Goal: Task Accomplishment & Management: Use online tool/utility

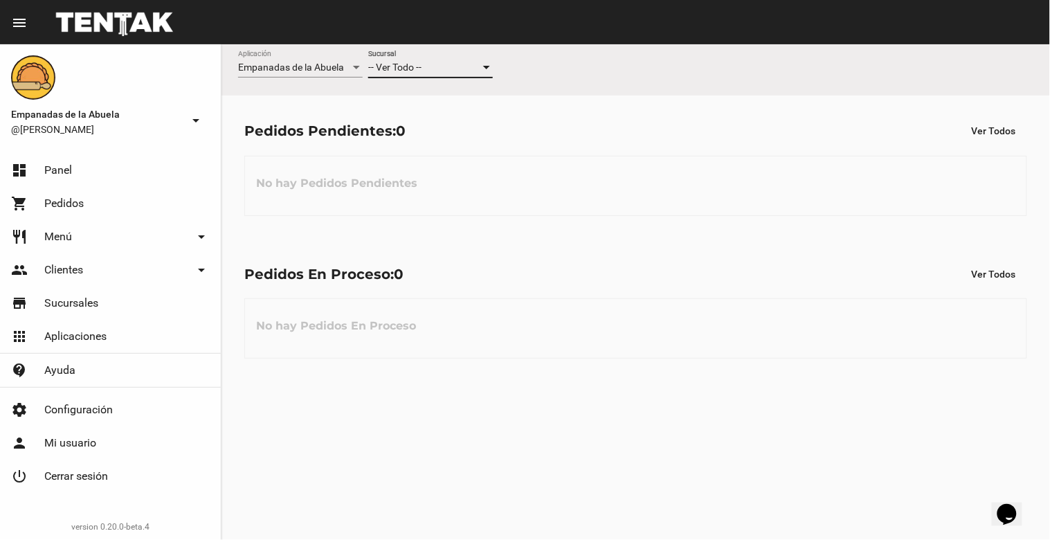
click at [430, 66] on div "-- Ver Todo --" at bounding box center [424, 67] width 112 height 11
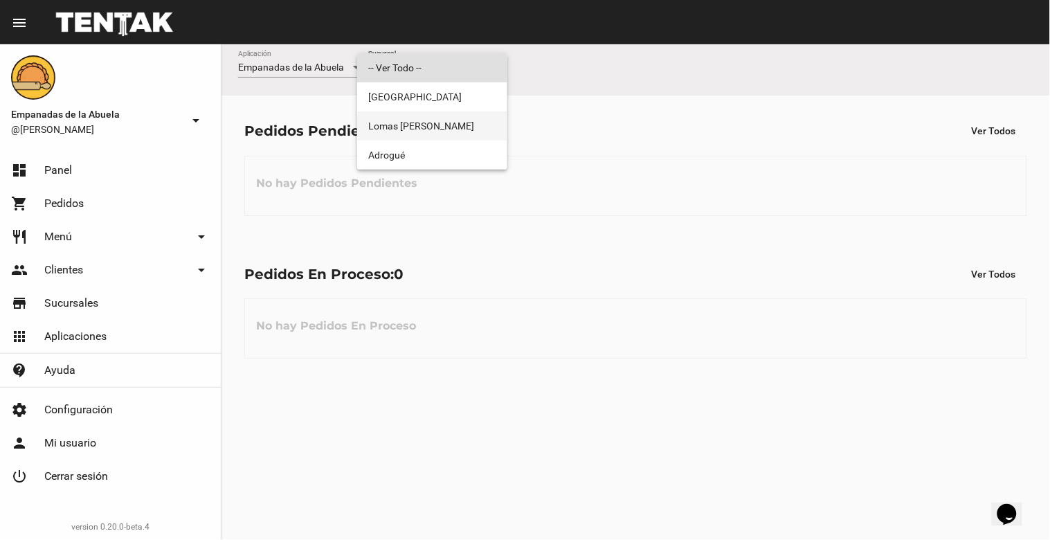
click at [454, 123] on span "Lomas [PERSON_NAME]" at bounding box center [432, 125] width 128 height 29
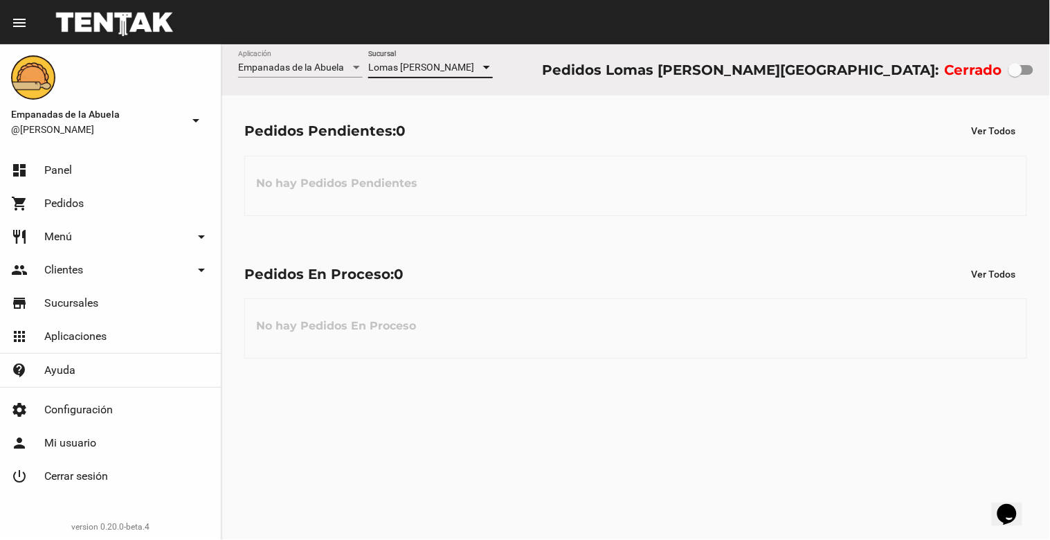
click at [1019, 71] on div at bounding box center [1015, 70] width 14 height 14
click at [1015, 75] on input "checkbox" at bounding box center [1014, 75] width 1 height 1
checkbox input "true"
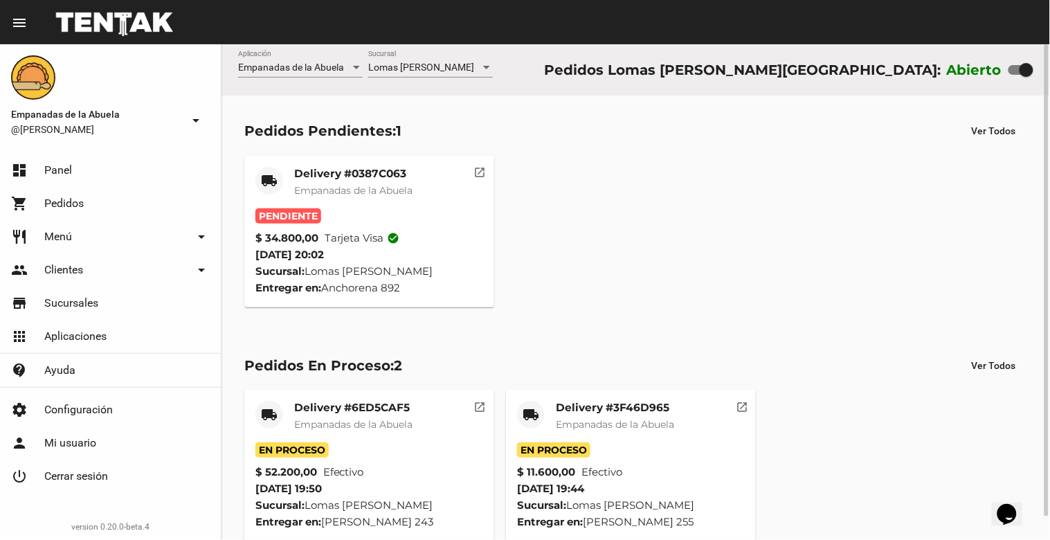
click at [325, 172] on mat-card-title "Delivery #0387C063" at bounding box center [353, 174] width 118 height 14
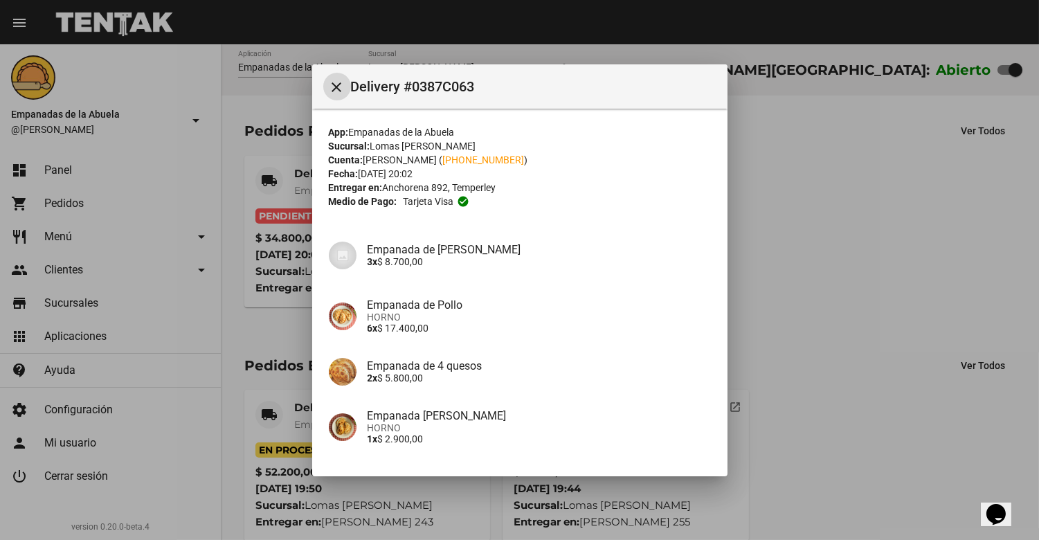
scroll to position [107, 0]
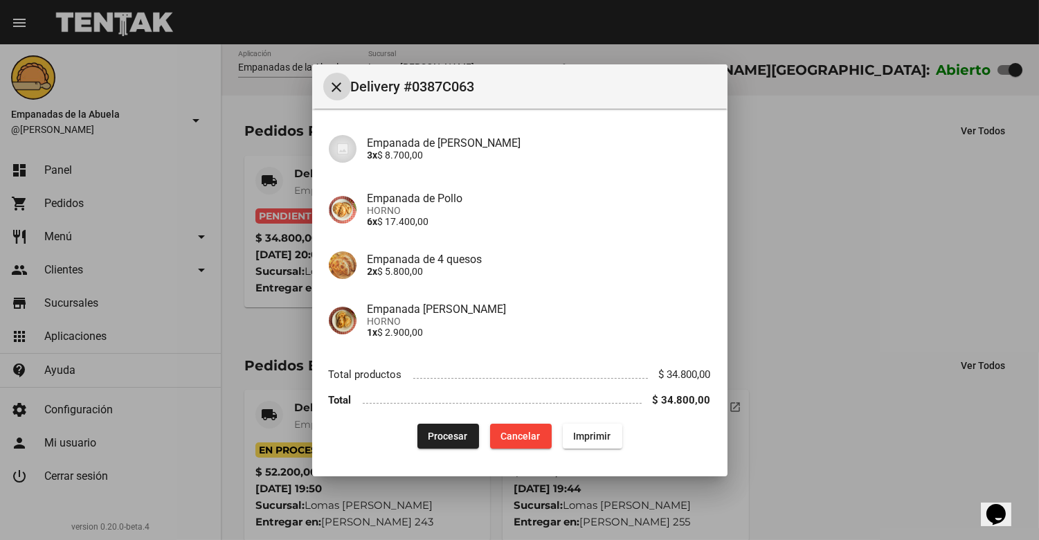
click at [453, 430] on span "Procesar" at bounding box center [447, 435] width 39 height 11
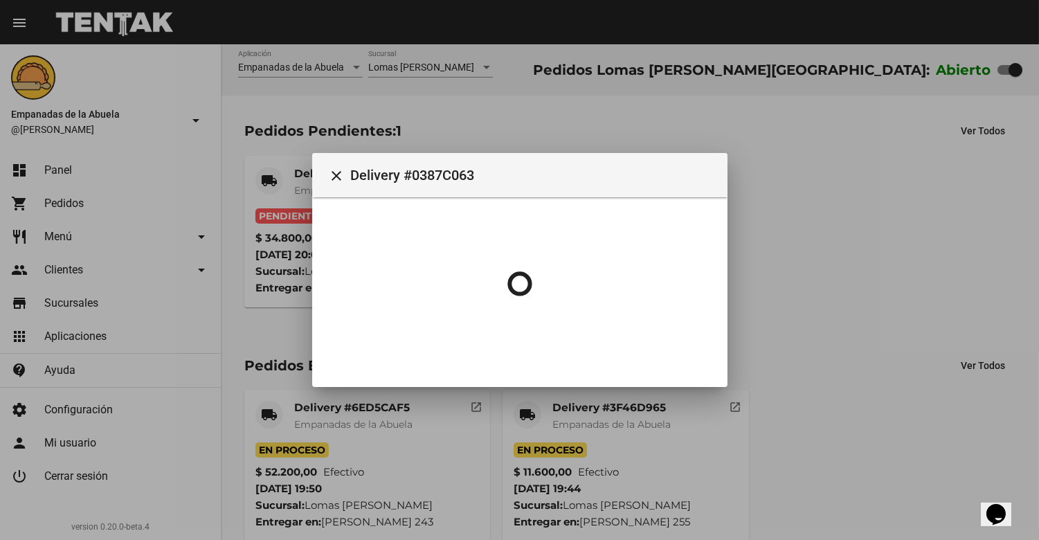
scroll to position [0, 0]
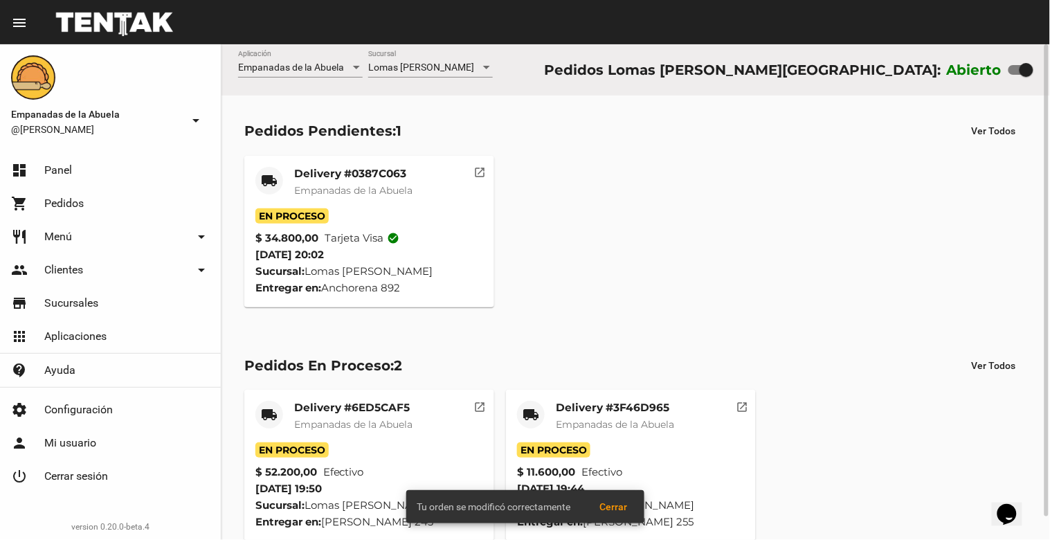
click at [343, 174] on mat-card-title "Delivery #0387C063" at bounding box center [353, 174] width 118 height 14
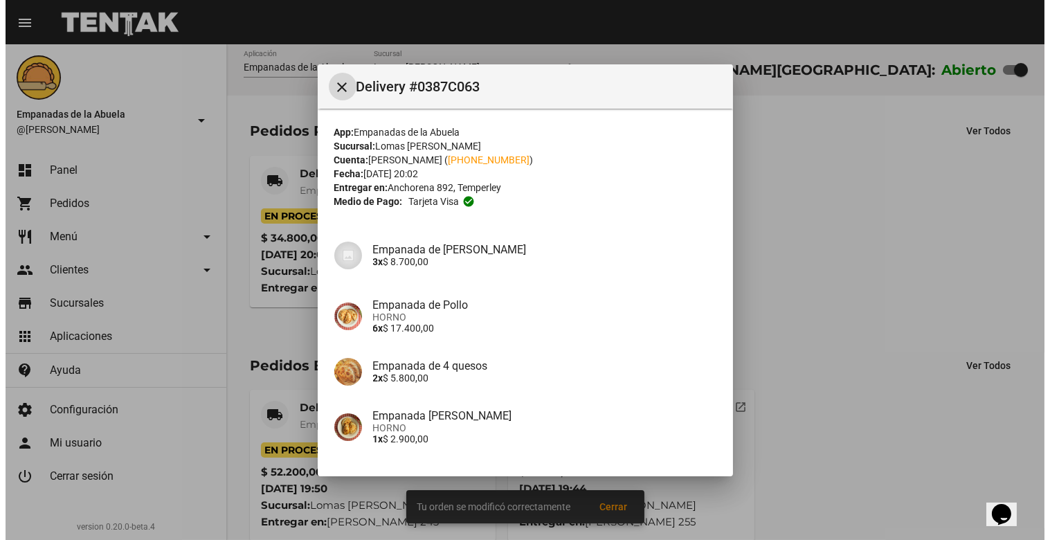
scroll to position [107, 0]
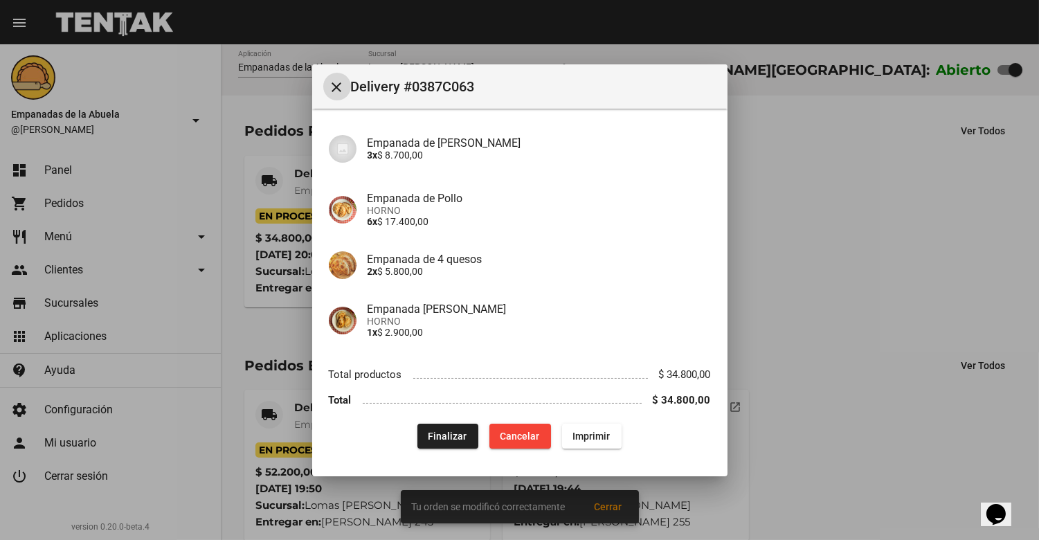
click at [579, 430] on span "Imprimir" at bounding box center [591, 435] width 37 height 11
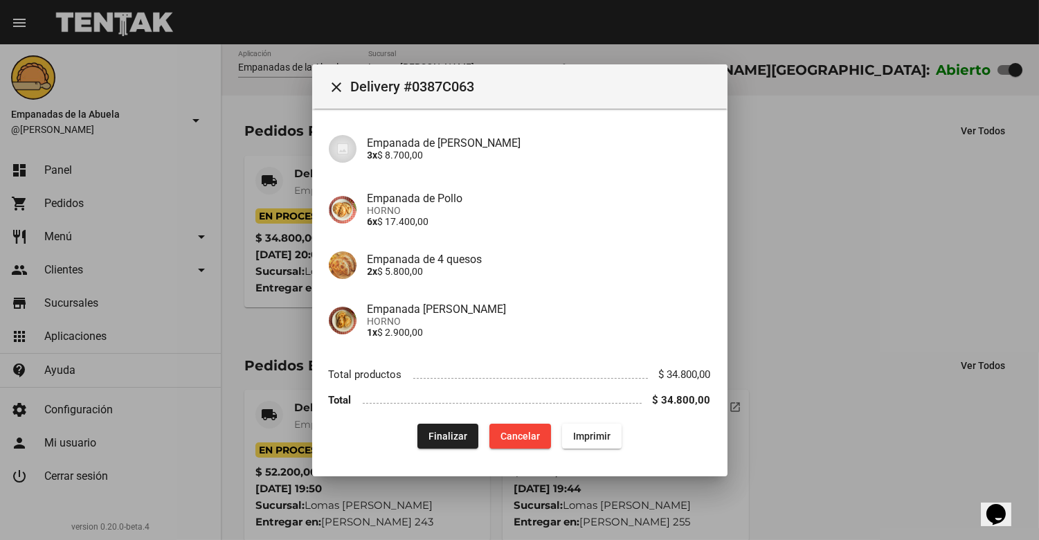
click at [324, 86] on button "close" at bounding box center [337, 87] width 28 height 28
